Goal: Information Seeking & Learning: Learn about a topic

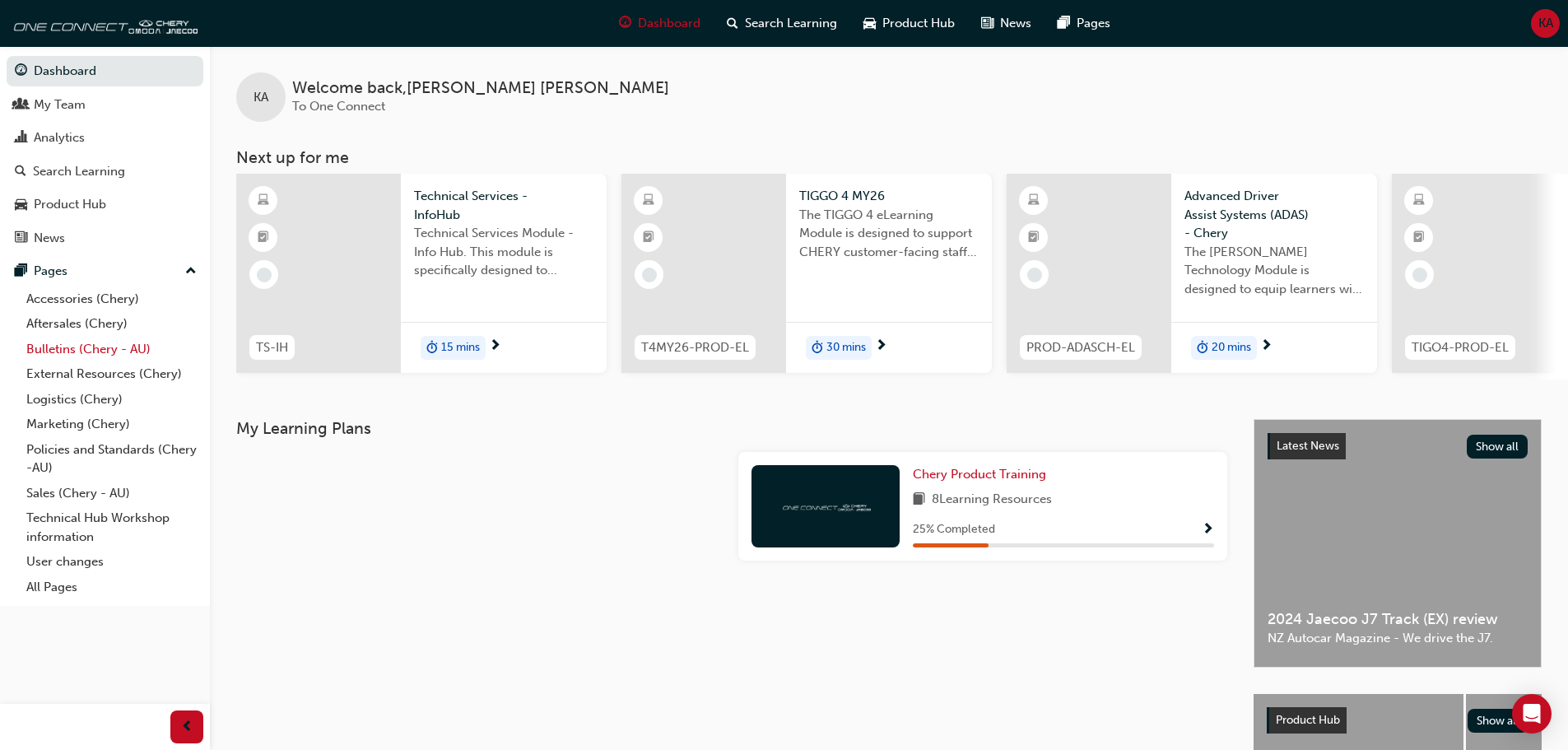
click at [110, 342] on link "Bulletins (Chery - AU)" at bounding box center [111, 349] width 184 height 26
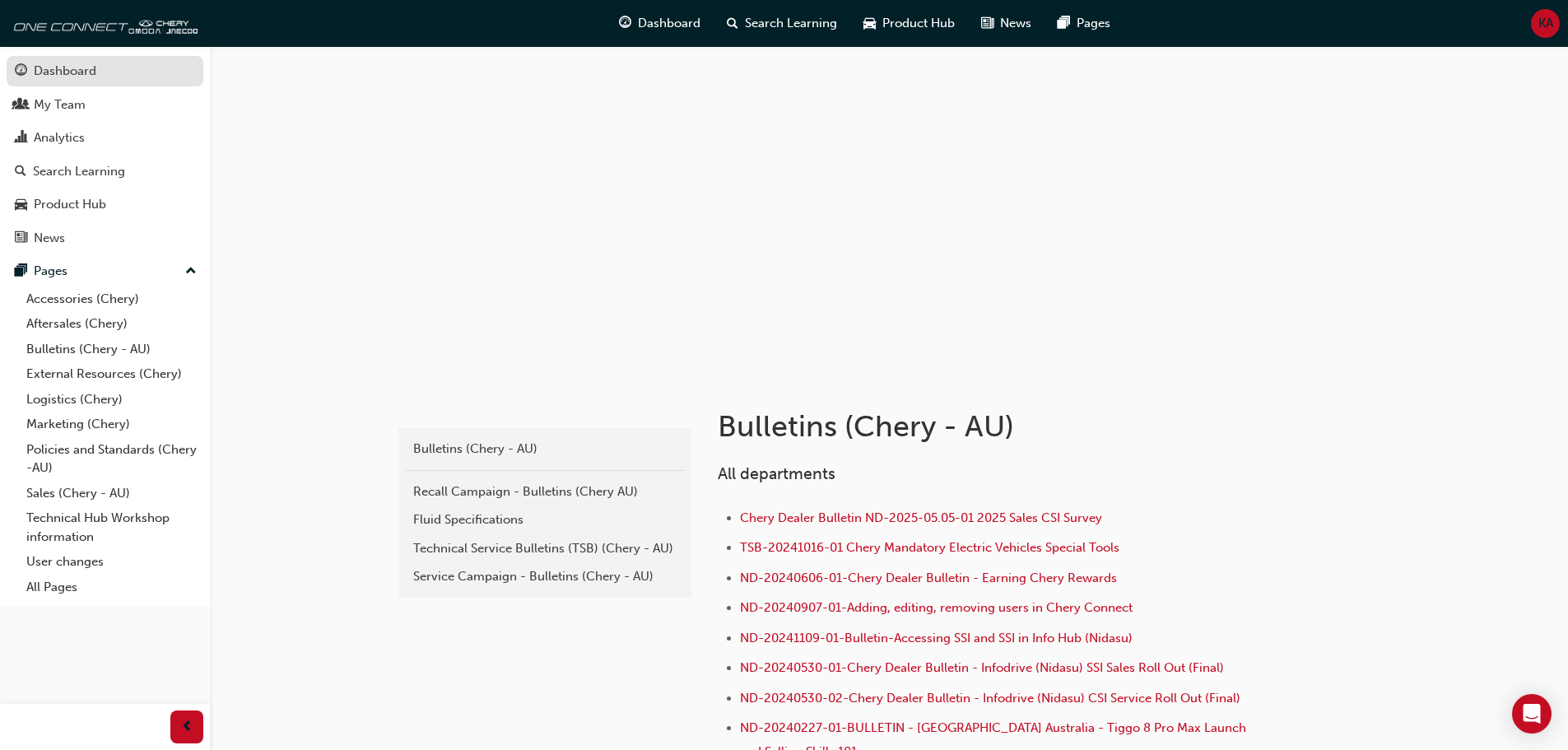
click at [12, 70] on link "Dashboard" at bounding box center [104, 71] width 197 height 30
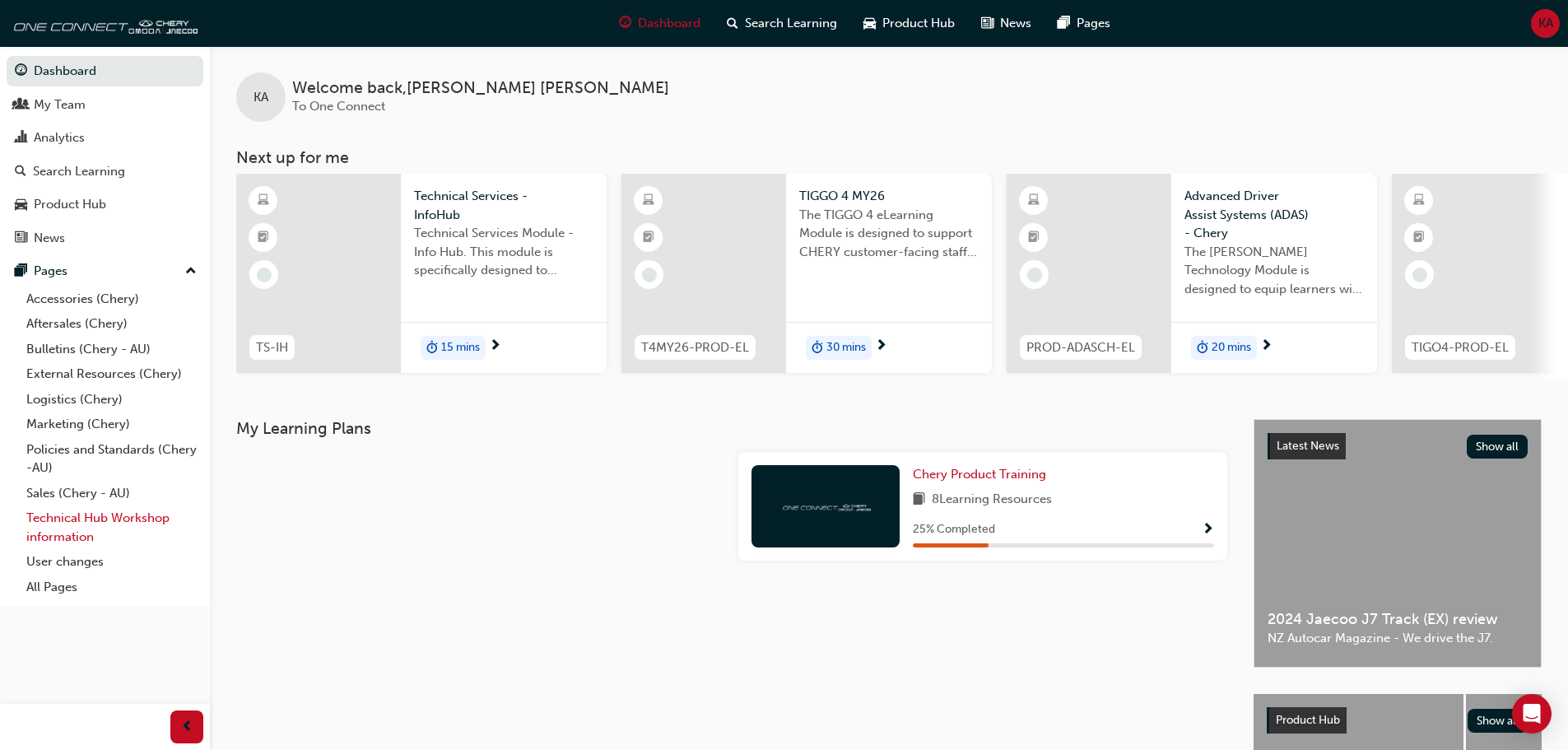
click at [72, 520] on link "Technical Hub Workshop information" at bounding box center [111, 526] width 184 height 44
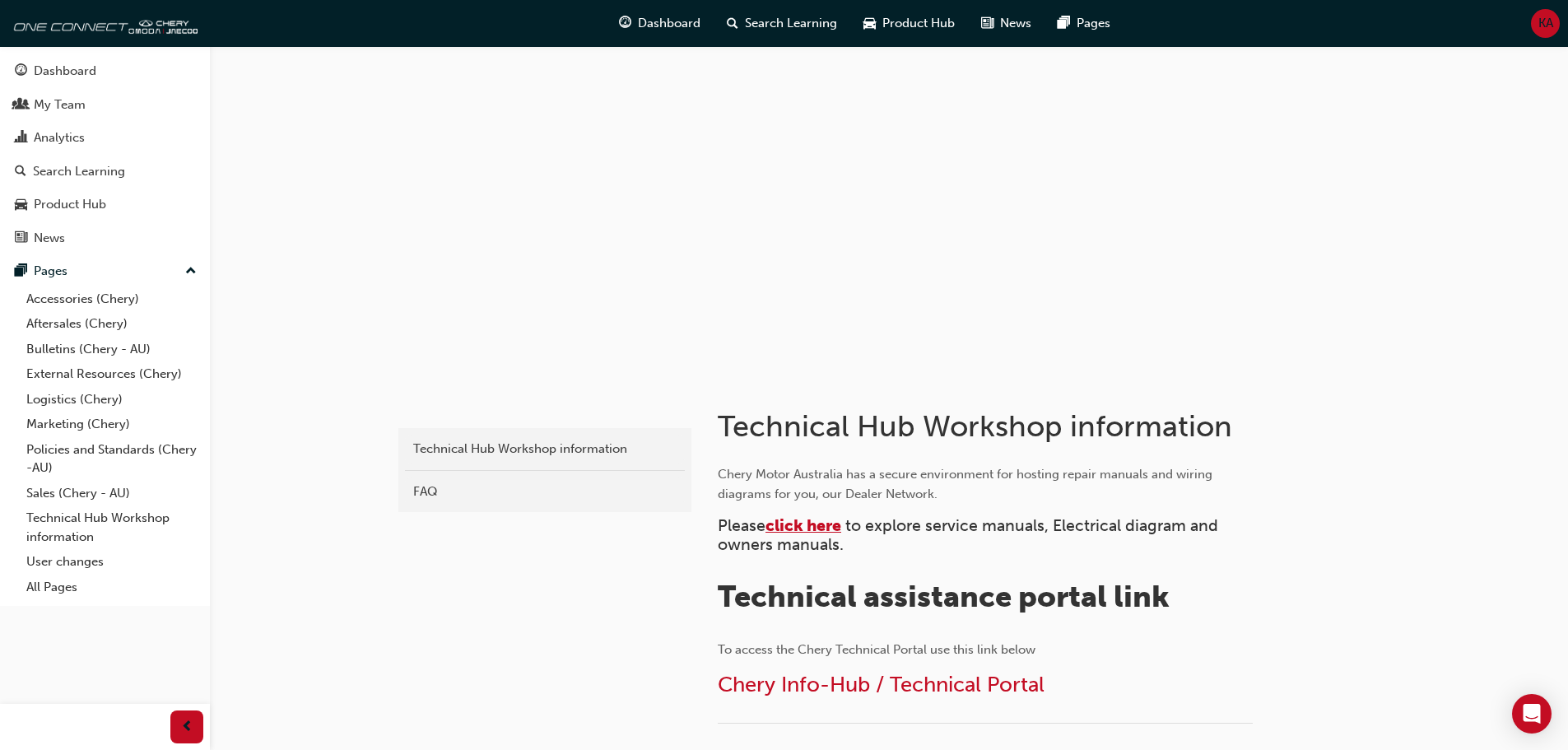
click at [809, 534] on span "click here" at bounding box center [803, 525] width 76 height 19
